Goal: Task Accomplishment & Management: Manage account settings

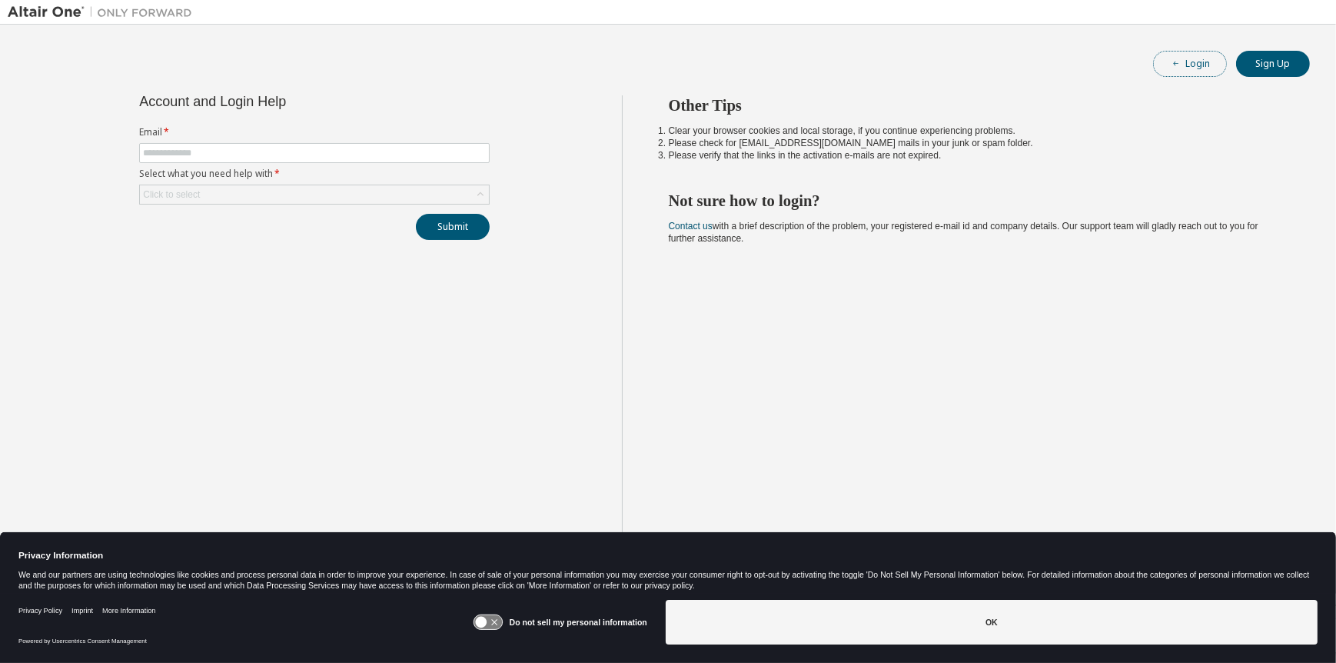
click at [1199, 63] on button "Login" at bounding box center [1190, 64] width 74 height 26
click at [176, 155] on input "text" at bounding box center [314, 153] width 343 height 12
type input "**********"
click at [244, 188] on div "Click to select" at bounding box center [314, 194] width 349 height 18
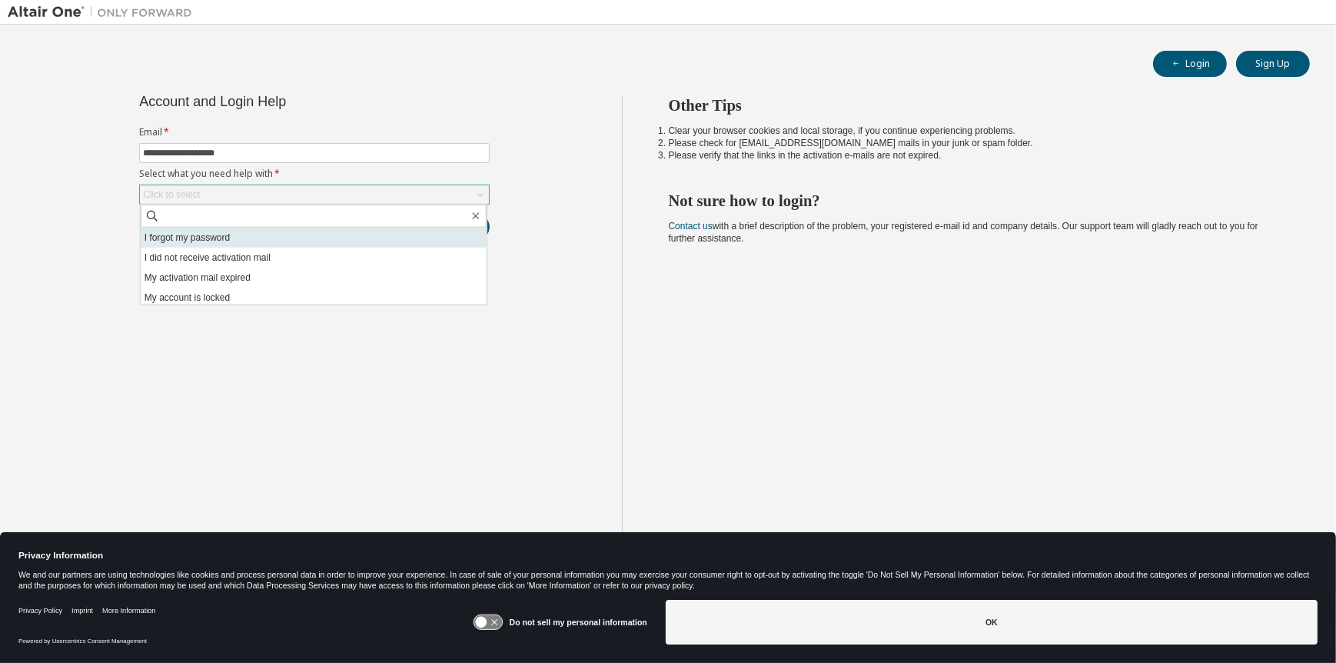
click at [226, 239] on li "I forgot my password" at bounding box center [314, 238] width 346 height 20
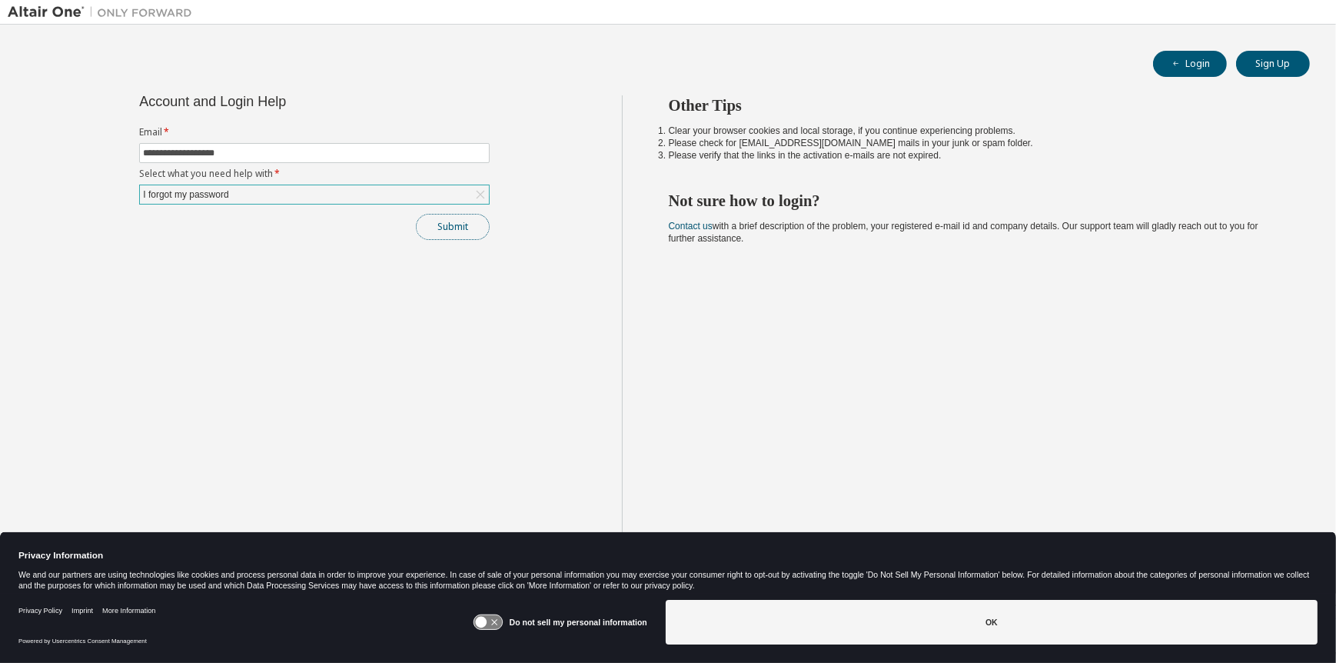
click at [453, 227] on button "Submit" at bounding box center [453, 227] width 74 height 26
click at [502, 622] on icon at bounding box center [488, 622] width 28 height 15
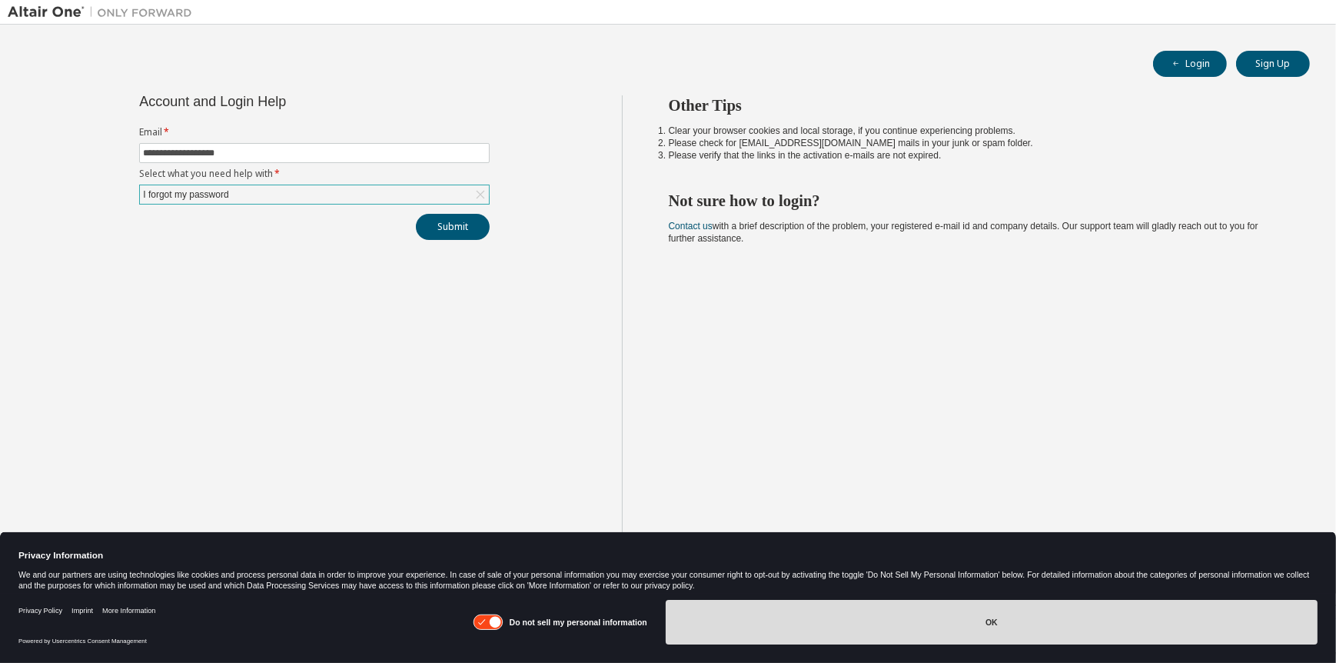
click at [980, 603] on button "OK" at bounding box center [992, 622] width 652 height 45
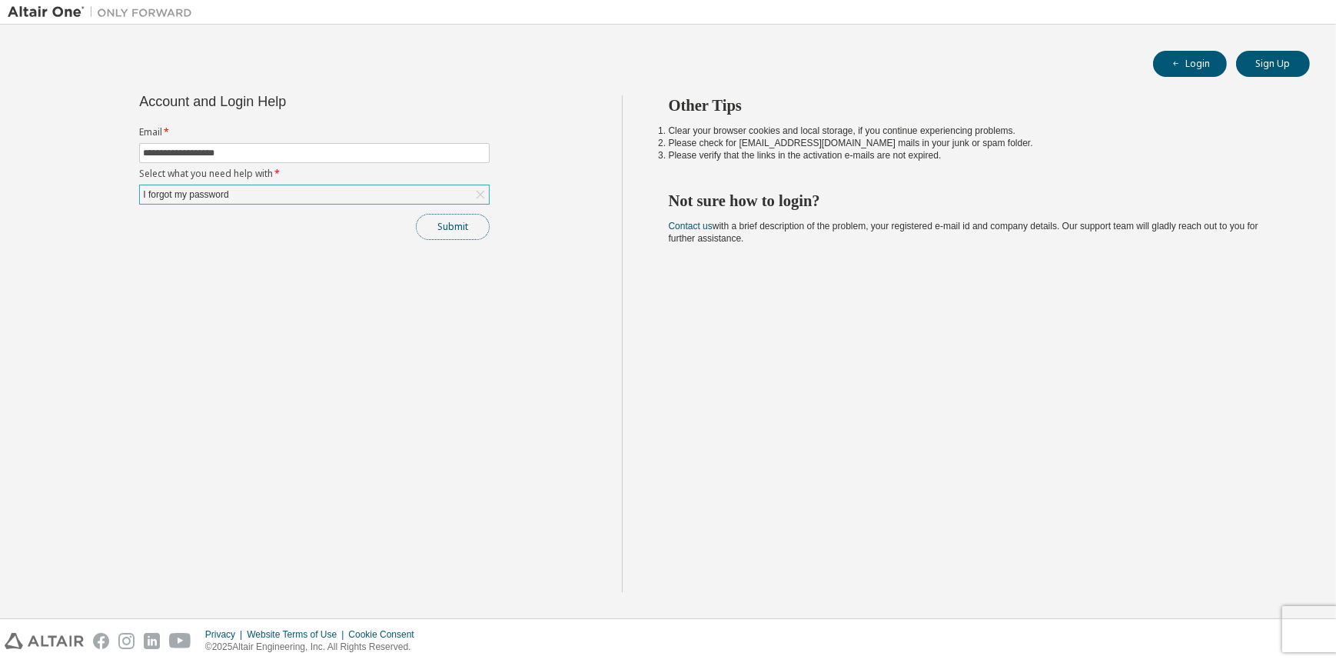
click at [446, 233] on button "Submit" at bounding box center [453, 227] width 74 height 26
click at [696, 228] on link "Contact us" at bounding box center [691, 226] width 44 height 11
click at [683, 227] on link "Contact us" at bounding box center [691, 226] width 44 height 11
click at [693, 51] on div "Login Sign Up" at bounding box center [668, 64] width 1284 height 26
click at [1171, 58] on span "button" at bounding box center [1176, 64] width 12 height 12
